Goal: Task Accomplishment & Management: Use online tool/utility

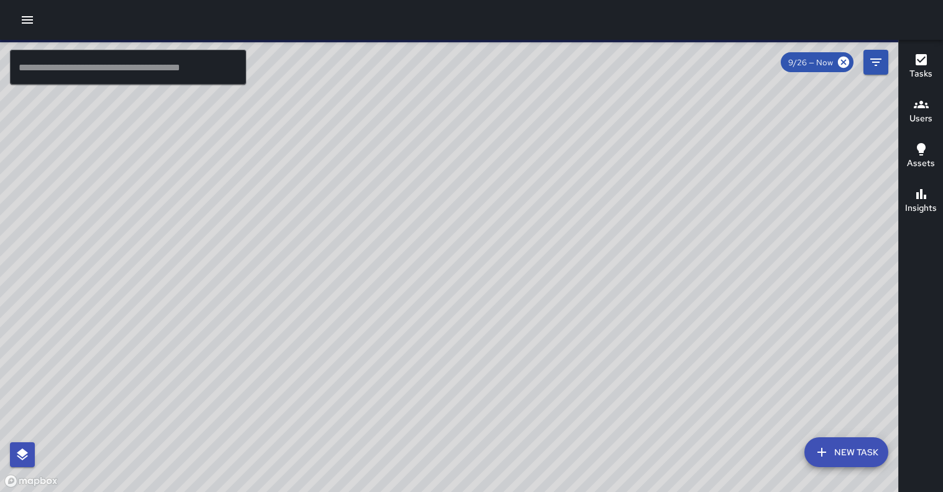
click at [27, 22] on icon "button" at bounding box center [27, 19] width 11 height 7
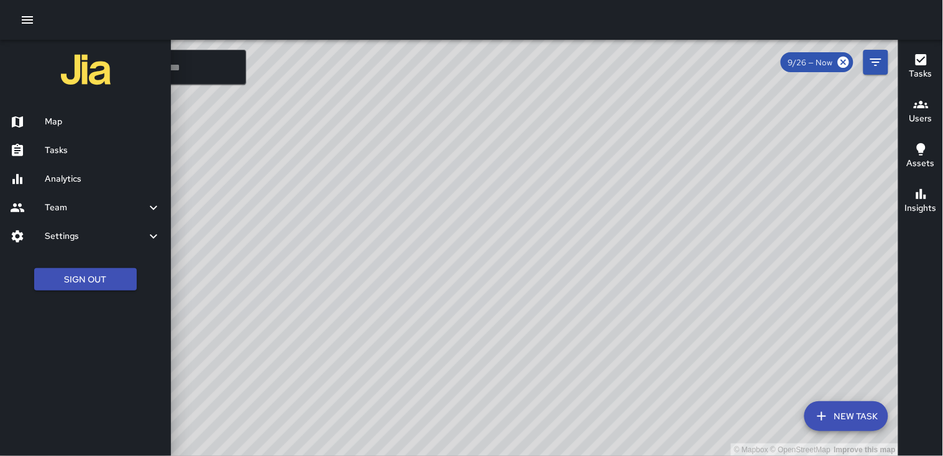
click at [59, 119] on h6 "Map" at bounding box center [103, 122] width 116 height 14
click at [69, 153] on h6 "Tasks" at bounding box center [103, 151] width 116 height 14
click at [69, 152] on h6 "Tasks" at bounding box center [103, 151] width 116 height 14
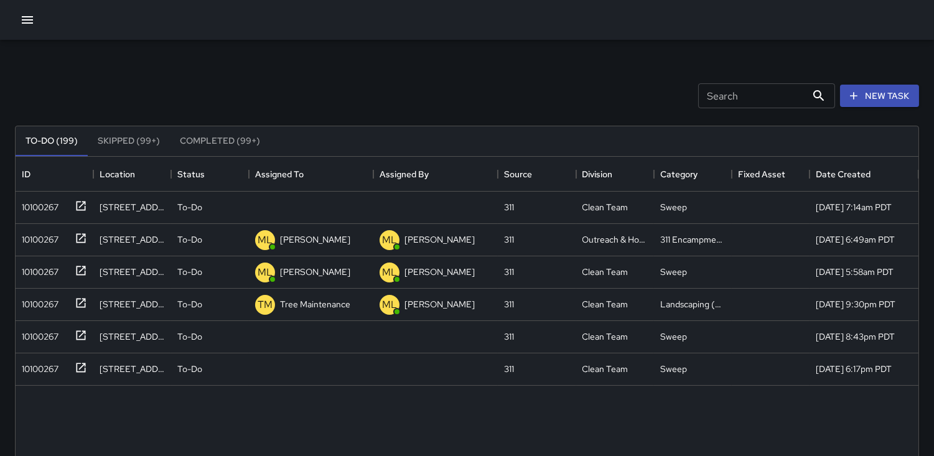
scroll to position [516, 892]
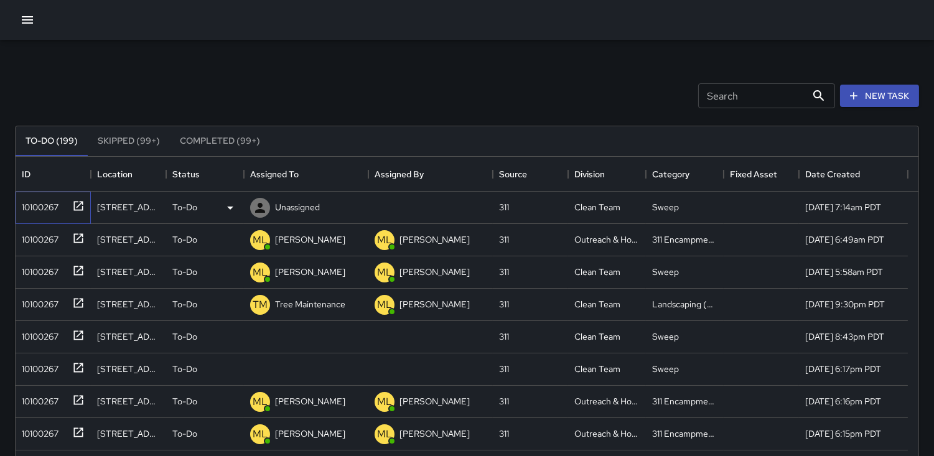
click at [46, 202] on div "10100267" at bounding box center [38, 204] width 42 height 17
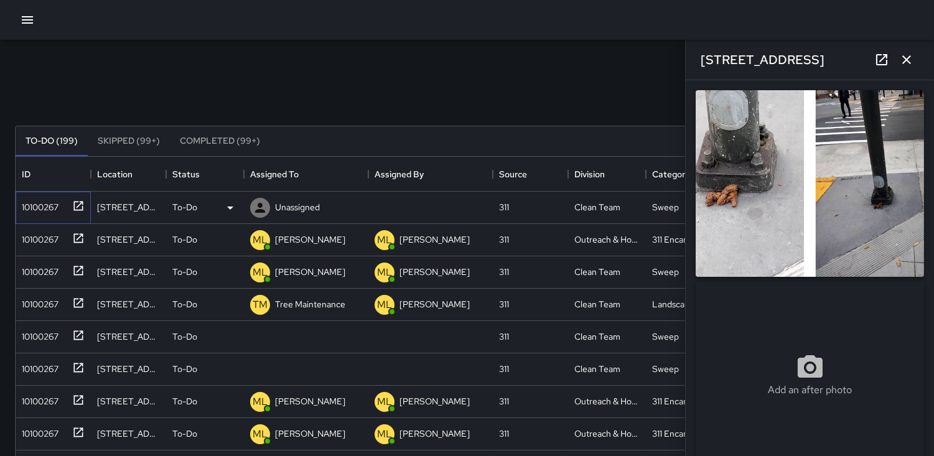
type input "**********"
click at [58, 238] on div "10100267" at bounding box center [38, 236] width 42 height 17
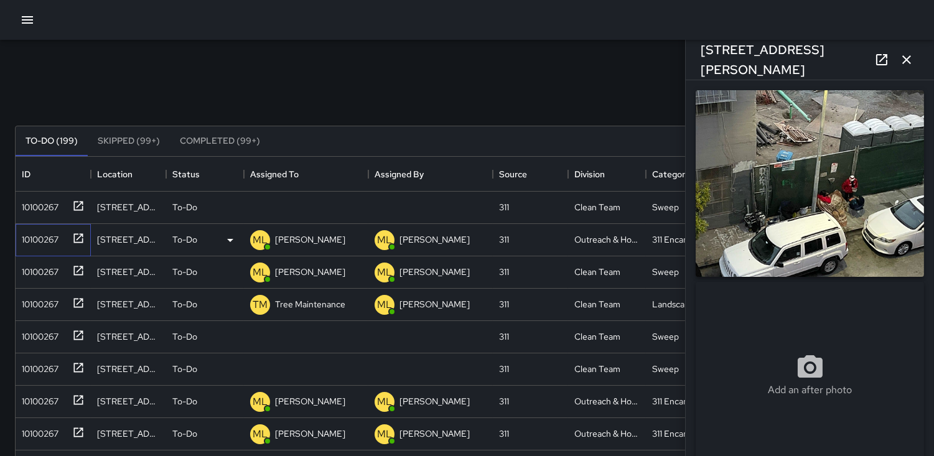
type input "**********"
click at [50, 267] on div "10100267" at bounding box center [38, 269] width 42 height 17
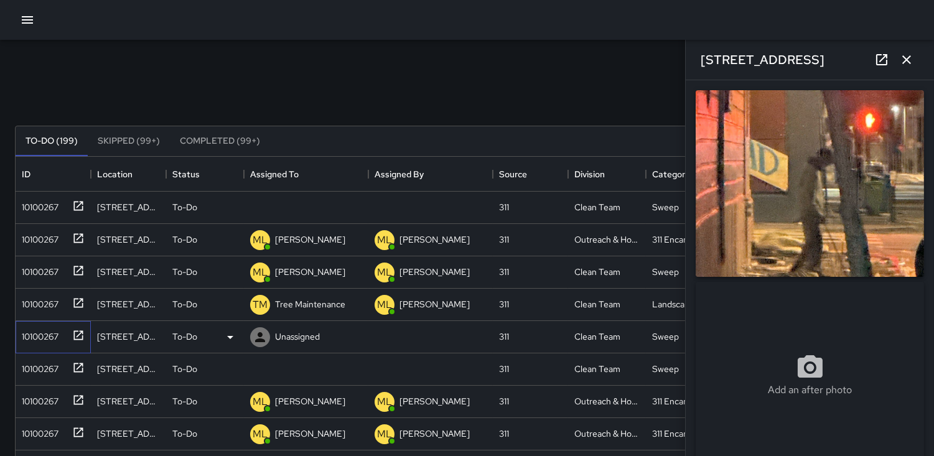
click at [40, 327] on div "10100267" at bounding box center [38, 333] width 42 height 17
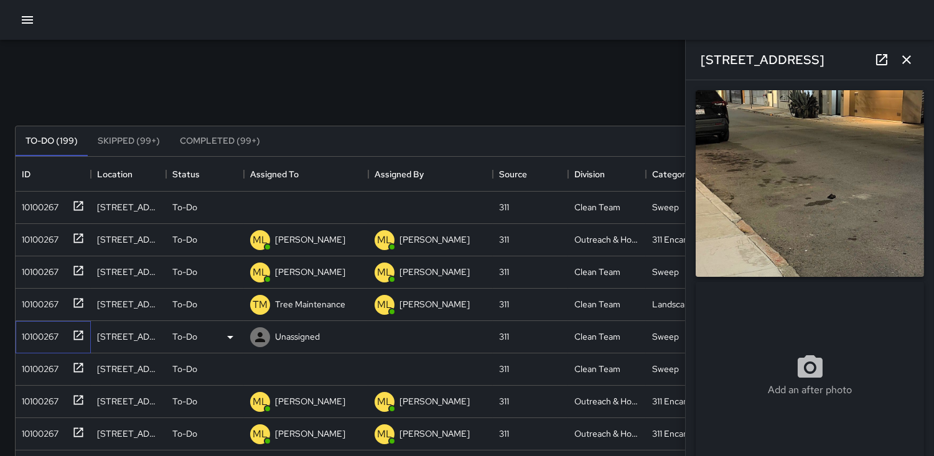
type input "**********"
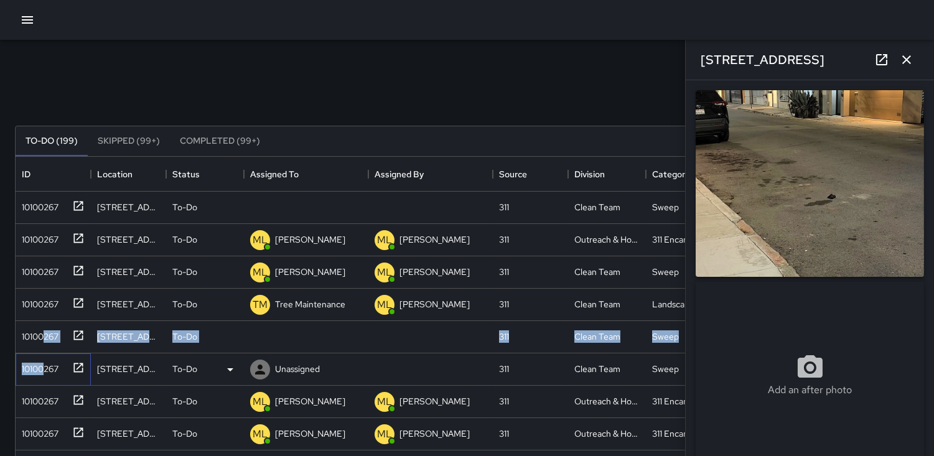
click at [45, 361] on div "10100267" at bounding box center [38, 366] width 42 height 17
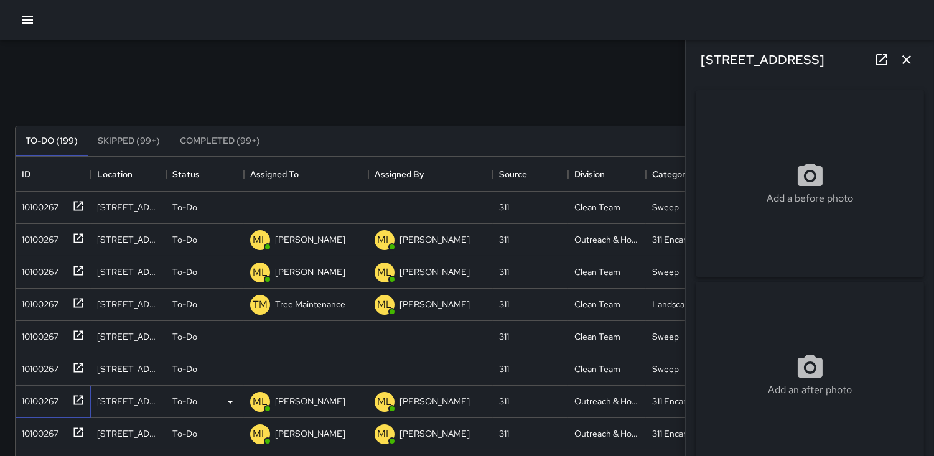
click at [50, 399] on div "10100267" at bounding box center [38, 398] width 42 height 17
type input "**********"
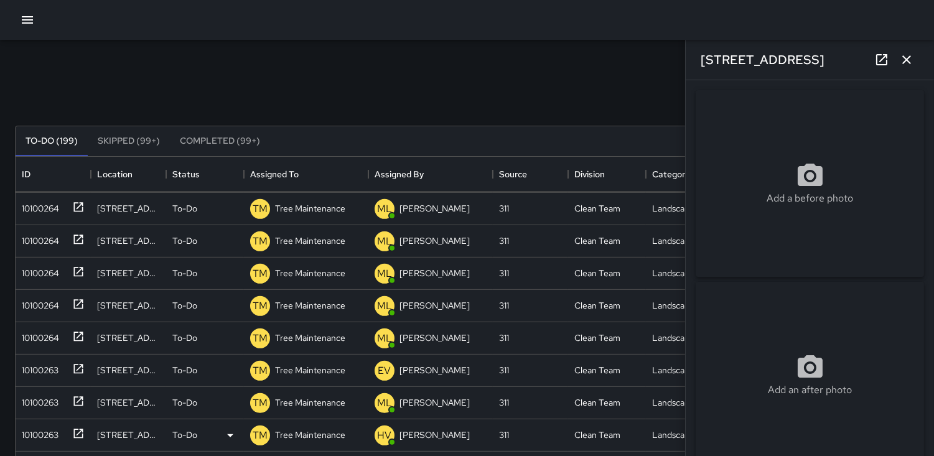
scroll to position [1317, 0]
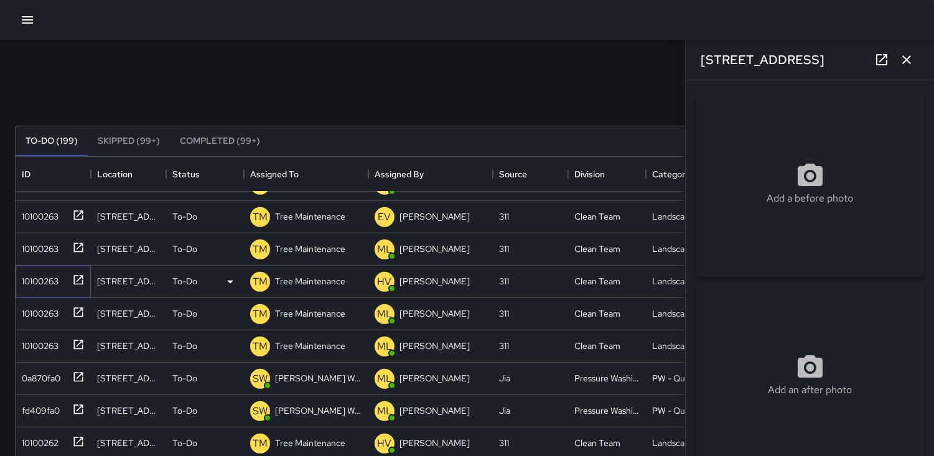
click at [42, 278] on div "10100263" at bounding box center [38, 278] width 42 height 17
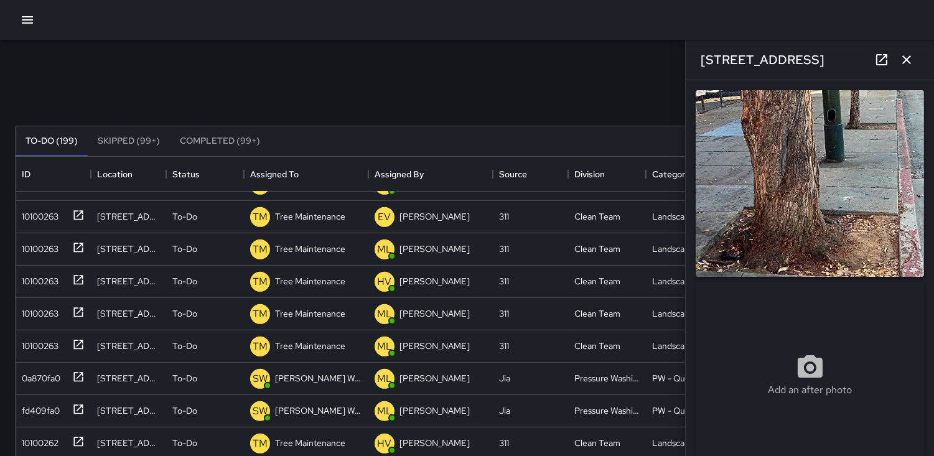
click at [906, 58] on icon "button" at bounding box center [906, 59] width 9 height 9
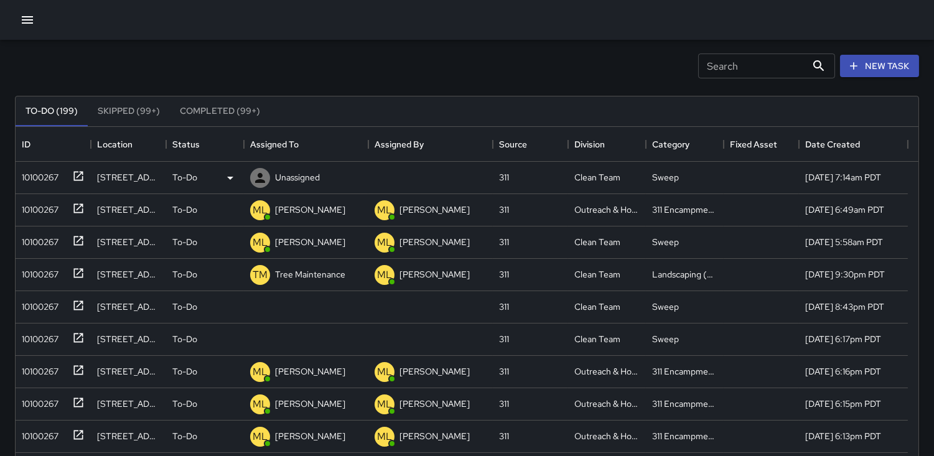
scroll to position [0, 0]
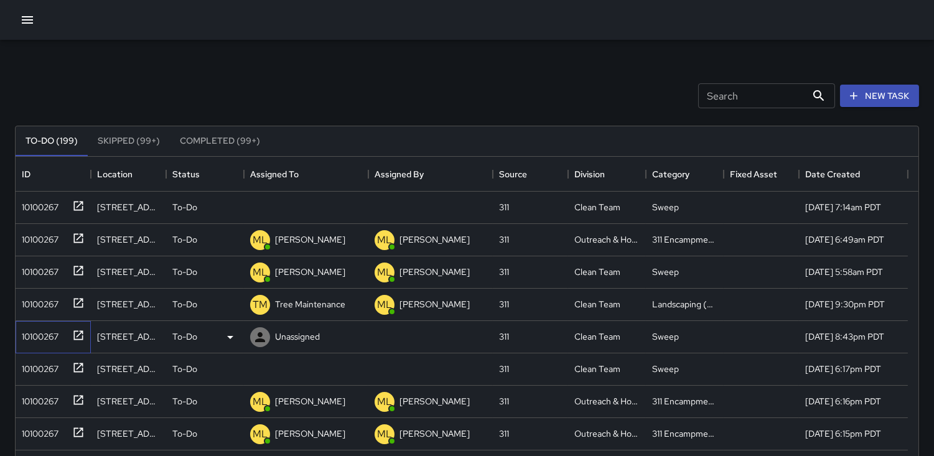
click at [46, 332] on div "10100267" at bounding box center [38, 333] width 42 height 17
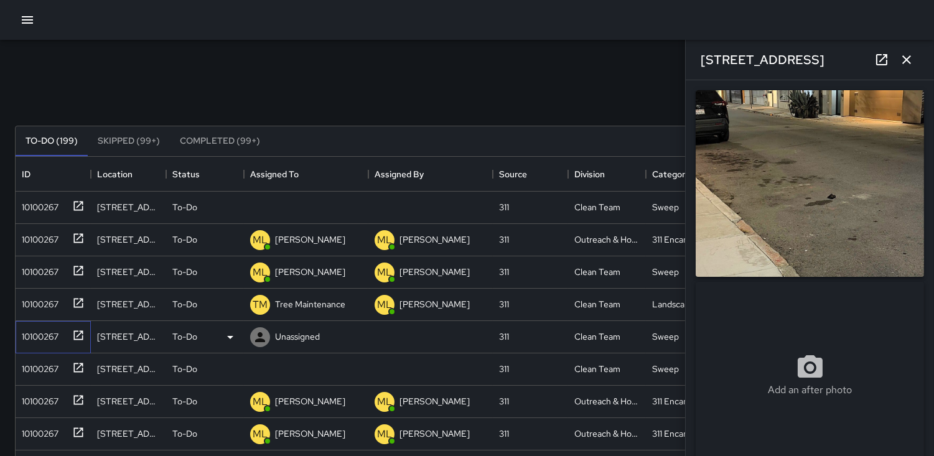
type input "**********"
click at [262, 338] on icon at bounding box center [260, 337] width 10 height 10
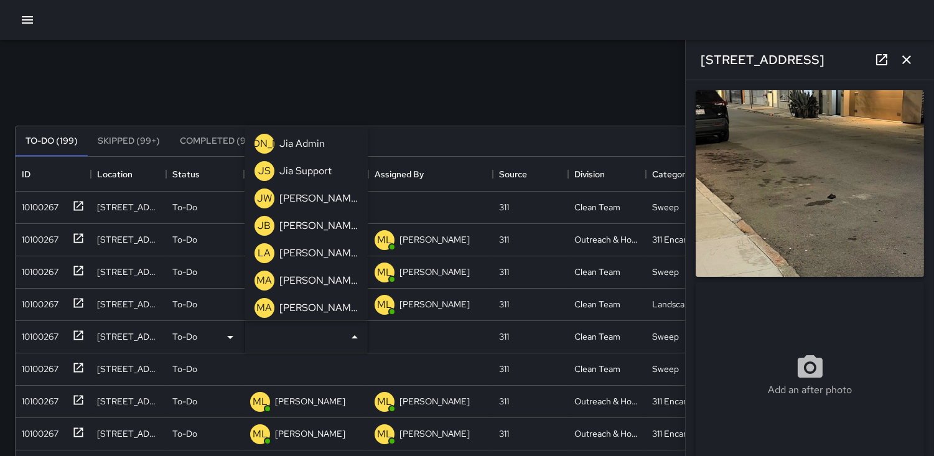
scroll to position [345, 0]
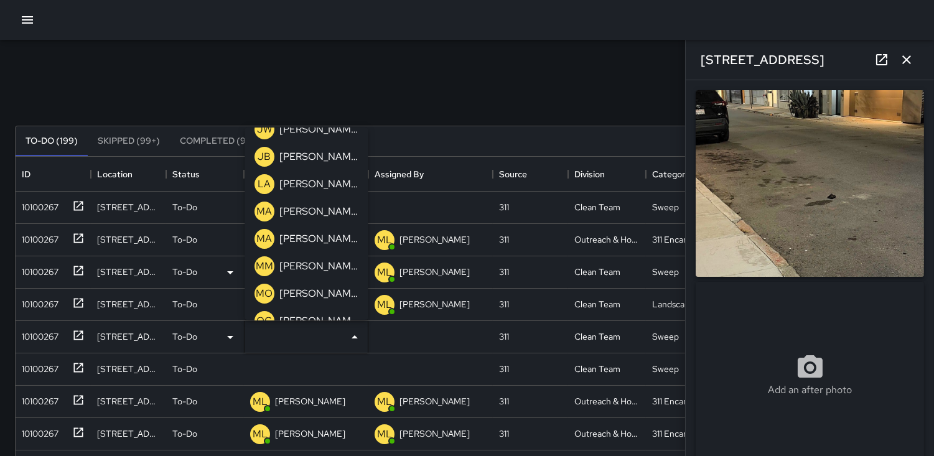
click at [259, 263] on p "MM" at bounding box center [264, 266] width 17 height 15
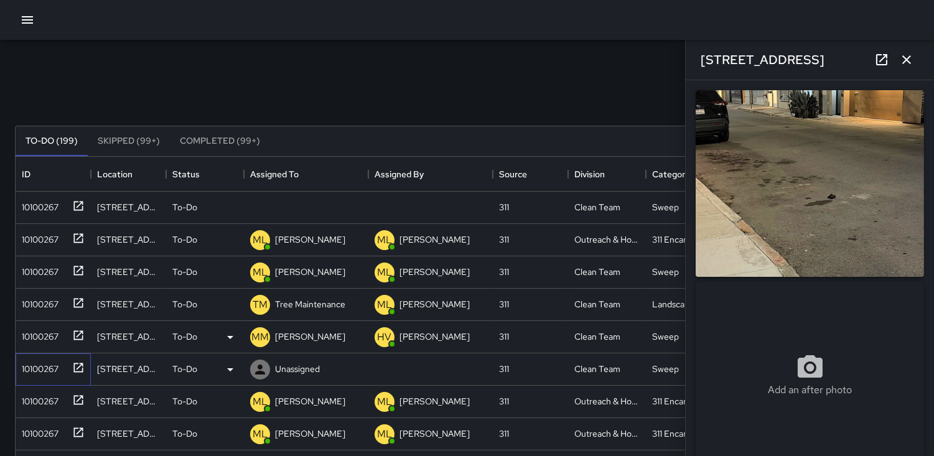
click at [30, 362] on div "10100267" at bounding box center [38, 366] width 42 height 17
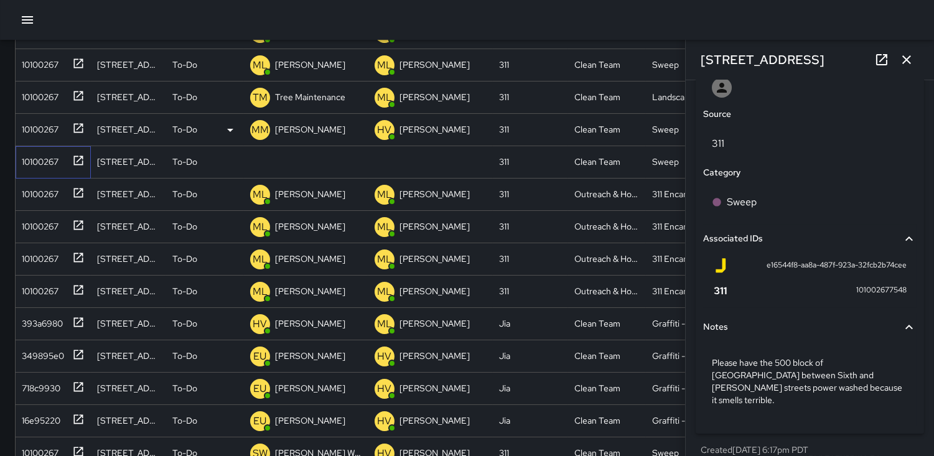
scroll to position [686, 0]
click at [42, 149] on div "10100267" at bounding box center [51, 159] width 68 height 21
click at [262, 165] on icon at bounding box center [260, 162] width 10 height 10
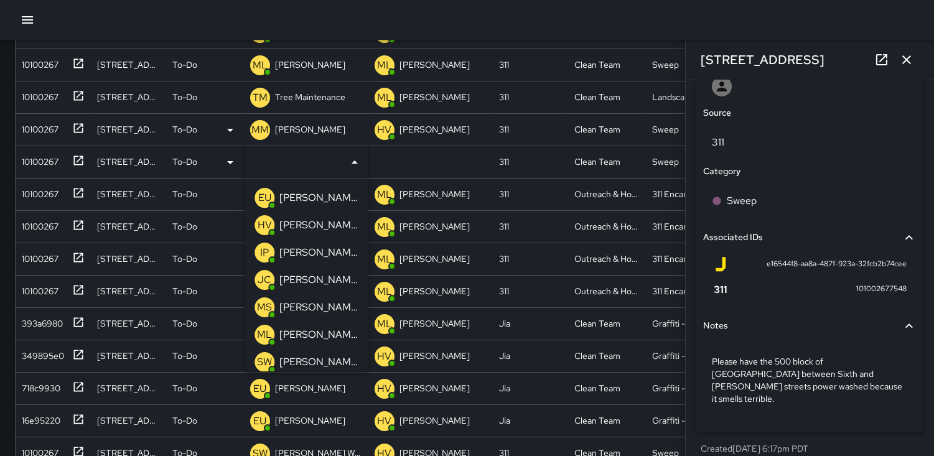
click at [264, 280] on p "JC" at bounding box center [264, 279] width 14 height 15
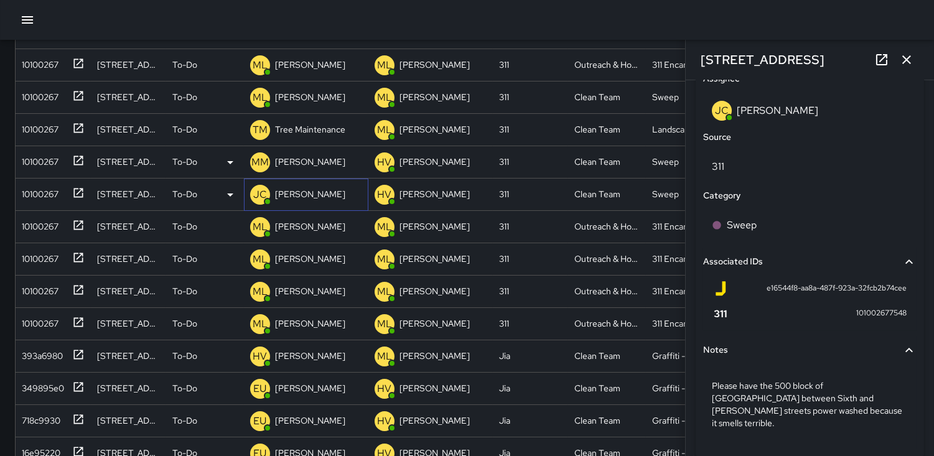
scroll to position [744, 0]
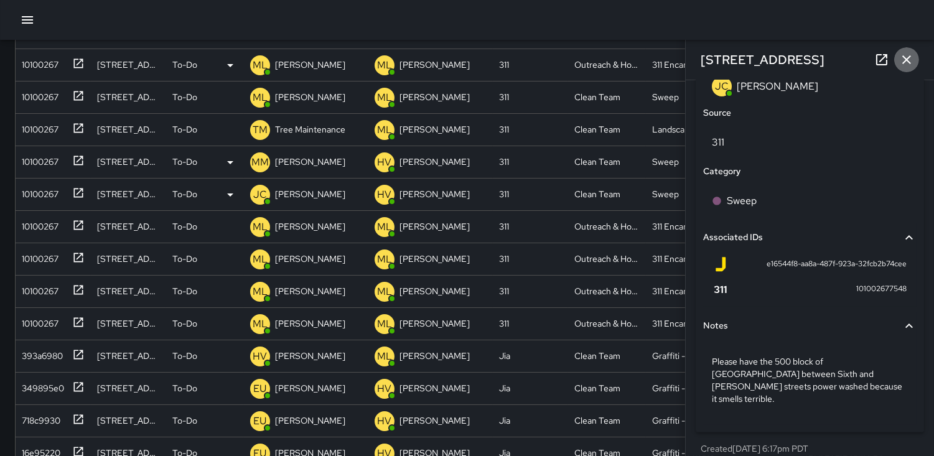
click at [904, 59] on icon "button" at bounding box center [906, 59] width 15 height 15
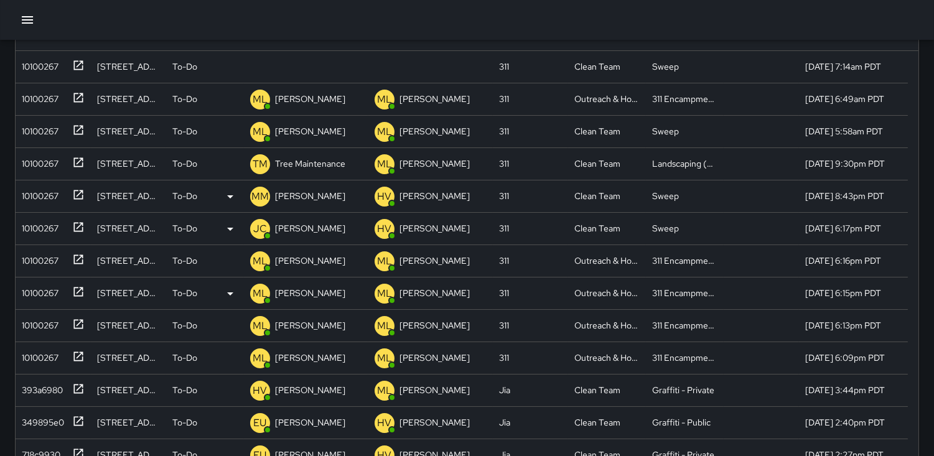
scroll to position [0, 0]
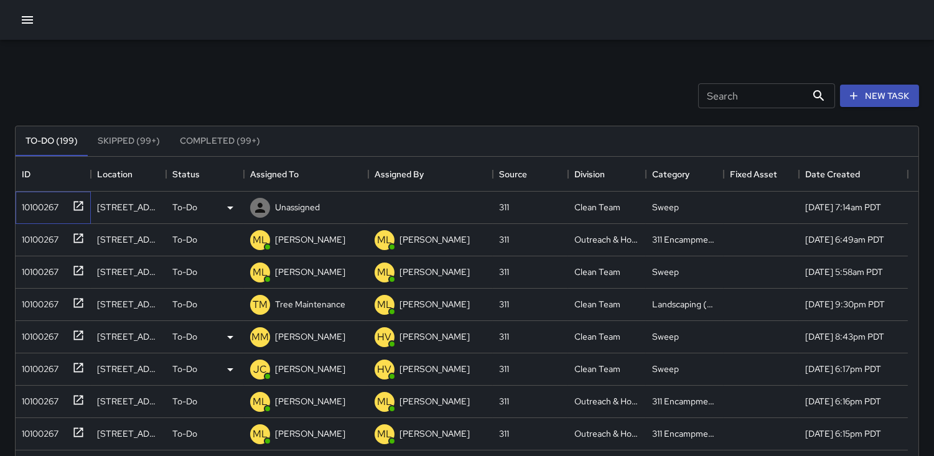
click at [47, 208] on div "10100267" at bounding box center [38, 204] width 42 height 17
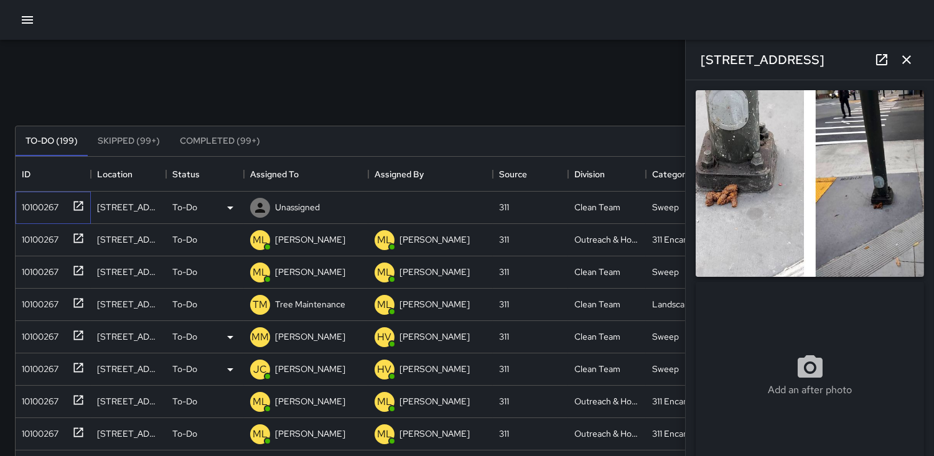
type input "**********"
click at [849, 212] on img at bounding box center [809, 183] width 228 height 187
click at [735, 169] on img at bounding box center [809, 183] width 228 height 187
click at [258, 210] on icon at bounding box center [260, 208] width 10 height 10
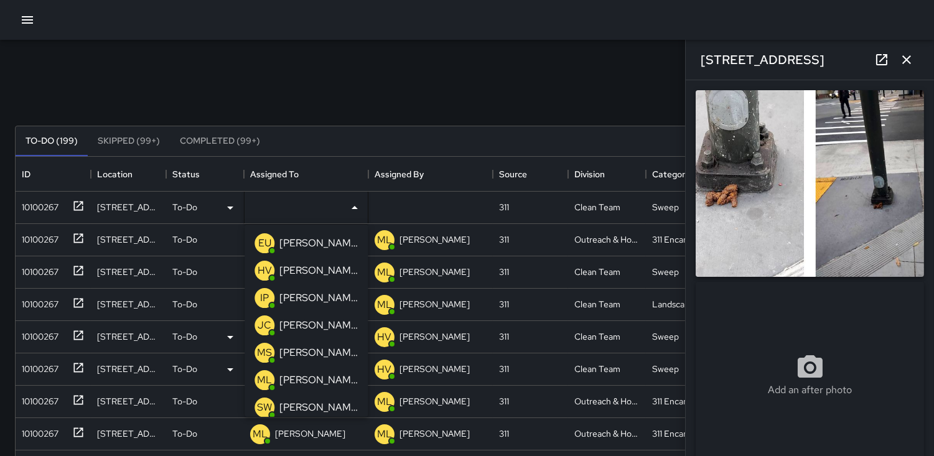
click at [257, 294] on div "IP" at bounding box center [264, 298] width 20 height 20
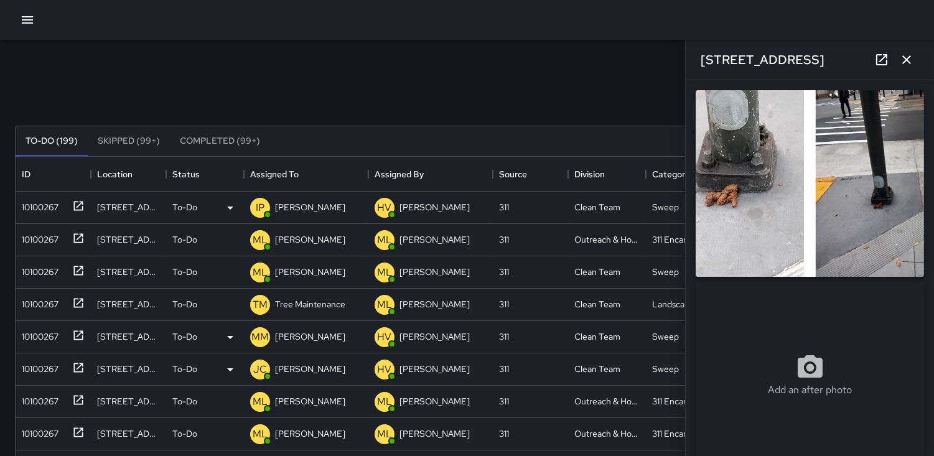
click at [906, 64] on icon "button" at bounding box center [906, 59] width 15 height 15
click at [910, 60] on div "Search Search New Task To-Do (199) Skipped (99+) Completed (99+) ID Location St…" at bounding box center [467, 387] width 934 height 695
click at [906, 57] on div "Search Search New Task To-Do (199) Skipped (99+) Completed (99+) ID Location St…" at bounding box center [467, 387] width 934 height 695
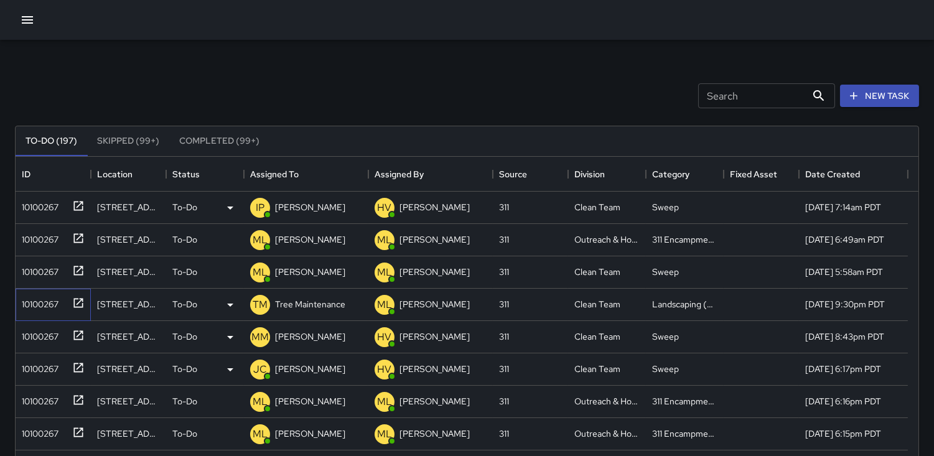
click at [42, 300] on div "10100267" at bounding box center [38, 301] width 42 height 17
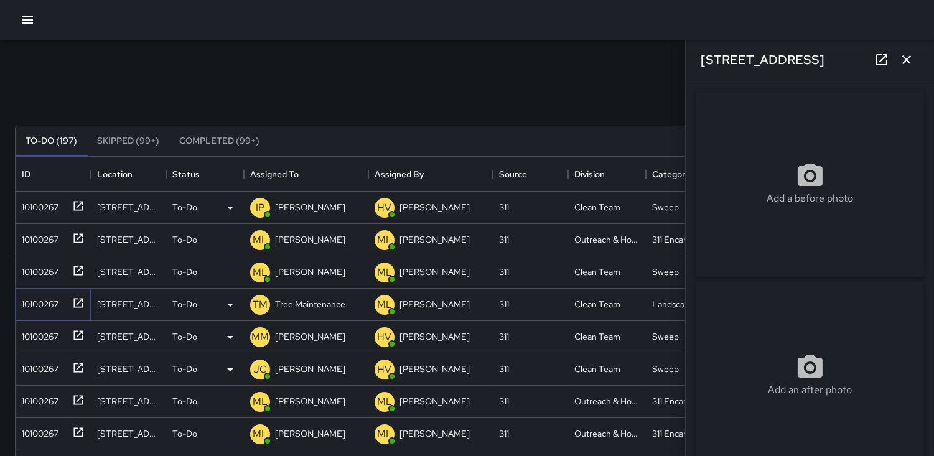
type input "**********"
click at [907, 65] on icon "button" at bounding box center [906, 59] width 15 height 15
